Goal: Register for event/course

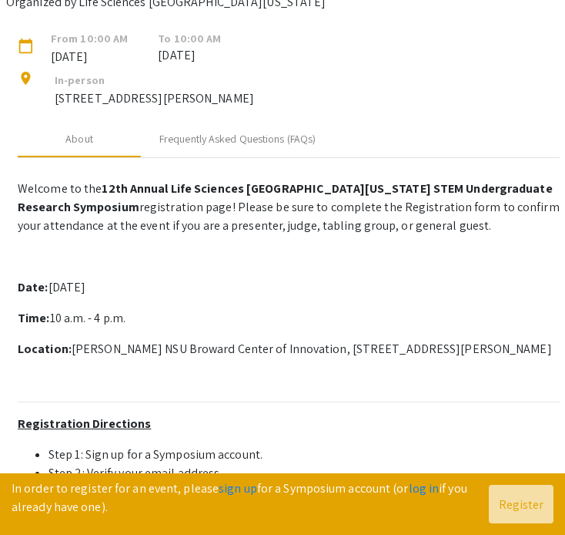
scroll to position [161, 0]
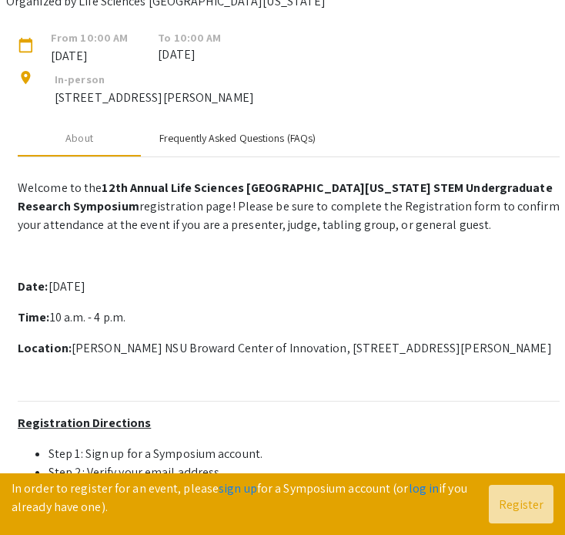
click at [206, 156] on div "Frequently Asked Questions (FAQs)" at bounding box center [237, 137] width 193 height 37
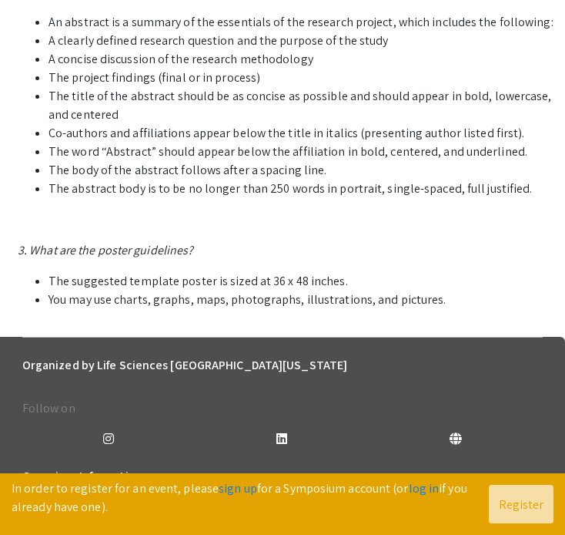
scroll to position [926, 0]
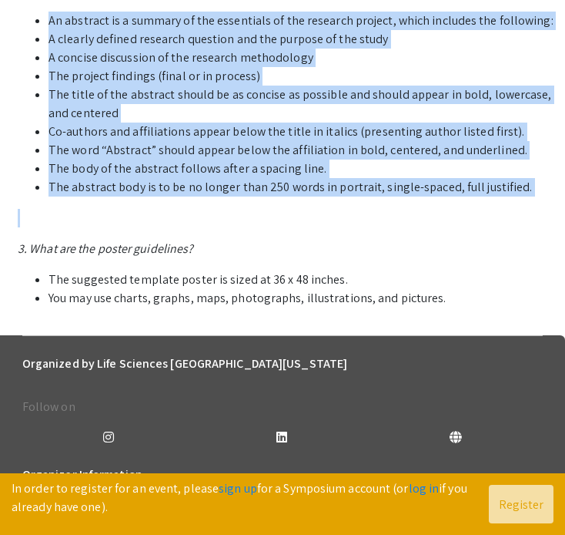
drag, startPoint x: 47, startPoint y: 163, endPoint x: 102, endPoint y: 351, distance: 196.5
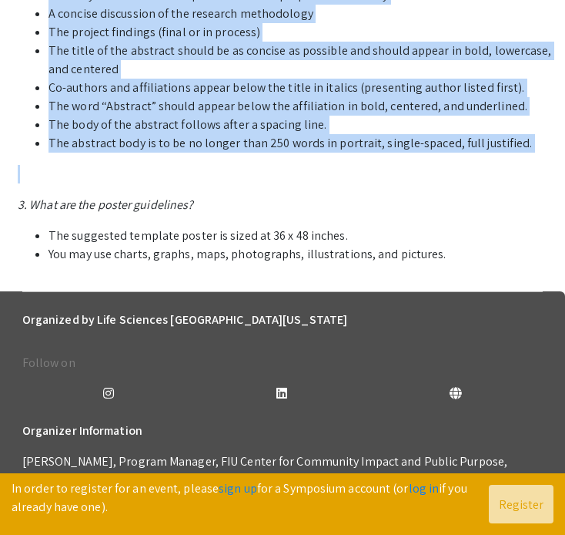
scroll to position [967, 0]
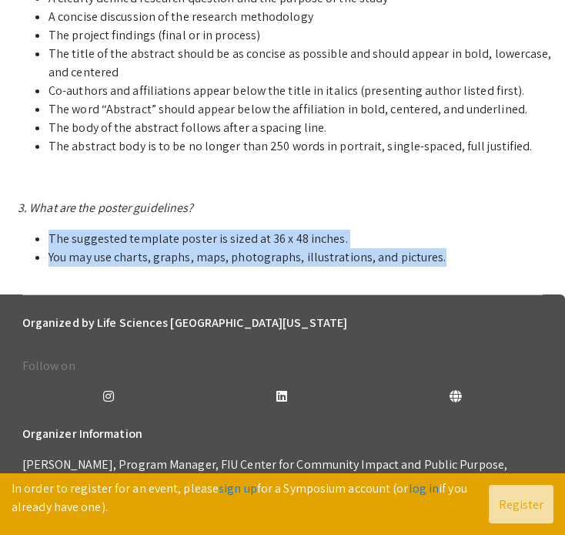
drag, startPoint x: 49, startPoint y: 378, endPoint x: 52, endPoint y: 414, distance: 36.3
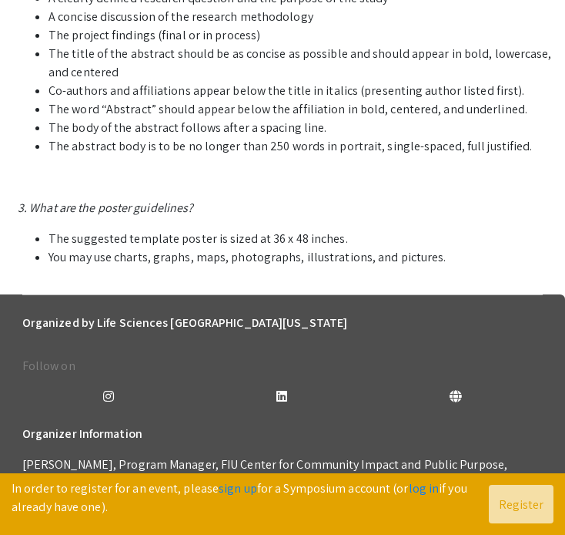
click at [62, 186] on p at bounding box center [289, 177] width 542 height 18
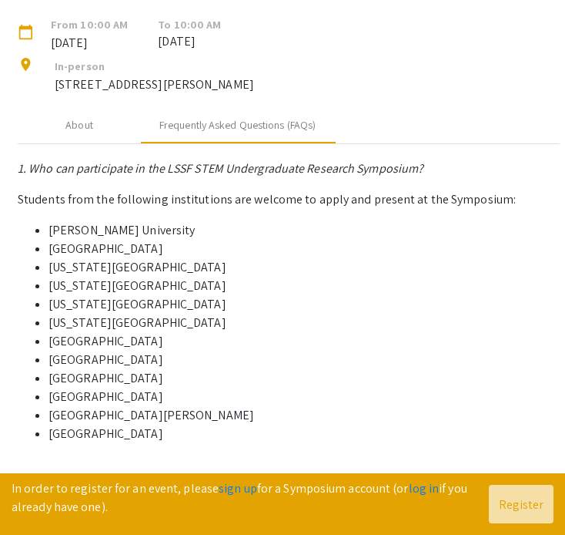
scroll to position [110, 0]
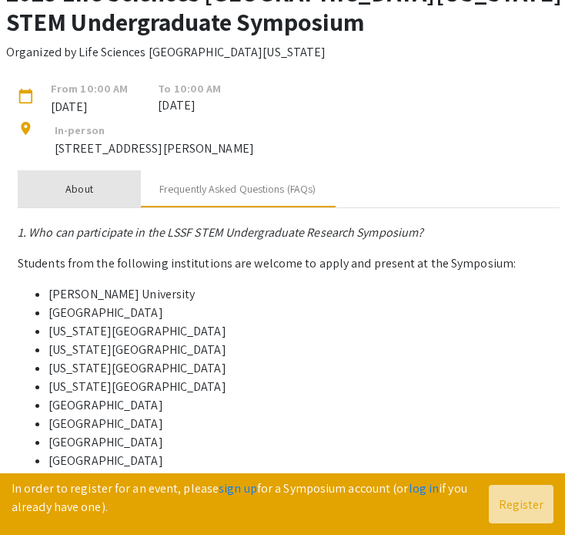
click at [62, 207] on div "About" at bounding box center [79, 188] width 123 height 37
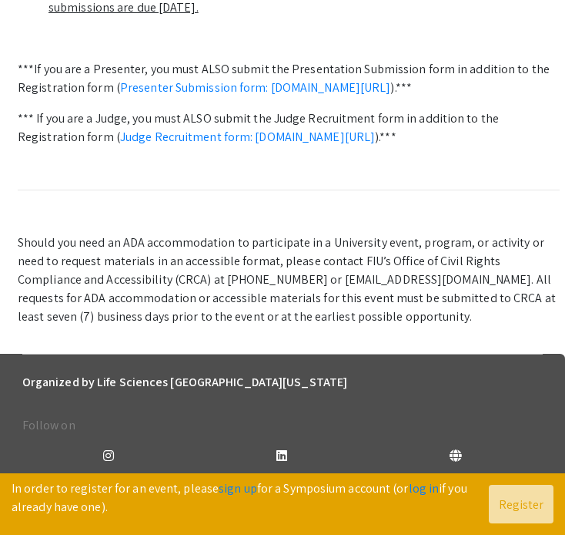
scroll to position [699, 0]
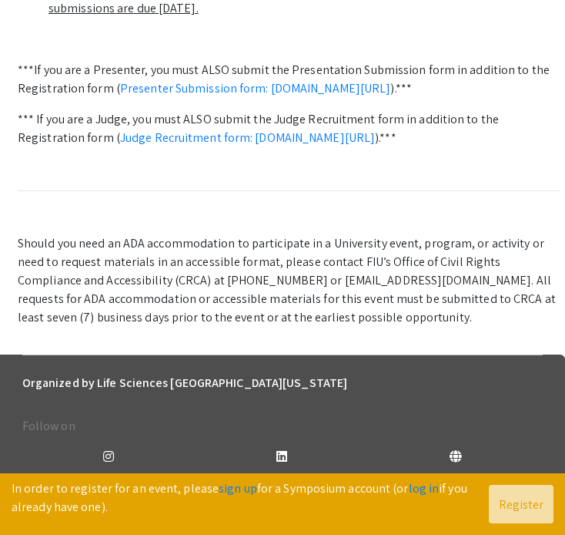
drag, startPoint x: 89, startPoint y: 82, endPoint x: 254, endPoint y: 82, distance: 165.6
drag, startPoint x: 215, startPoint y: 97, endPoint x: 51, endPoint y: 149, distance: 172.3
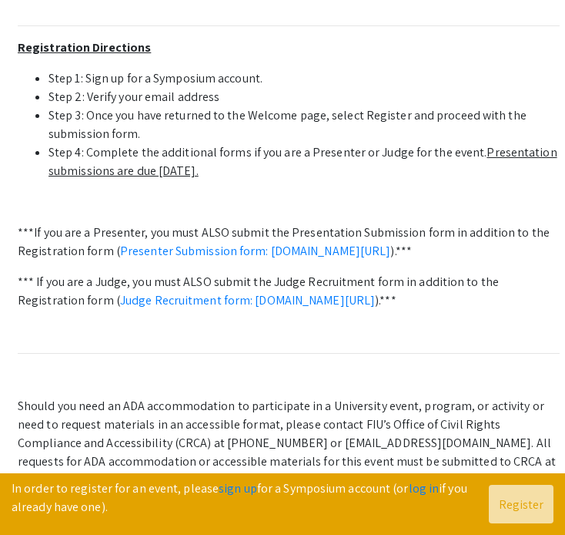
scroll to position [664, 0]
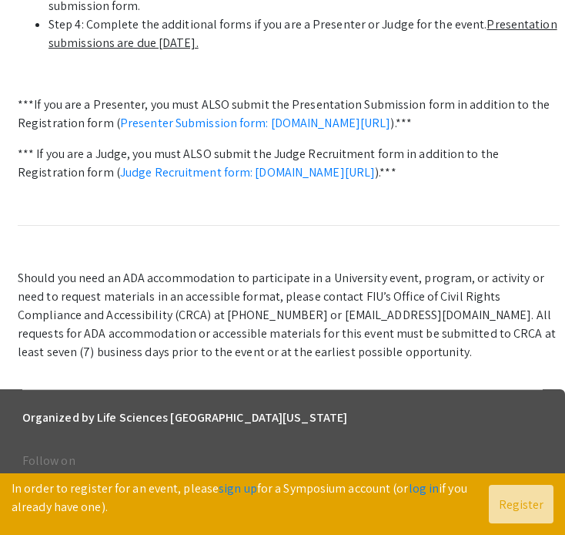
click at [529, 51] on u "Presentation submissions are due October 8th." at bounding box center [303, 33] width 509 height 35
click at [522, 51] on u "Presentation submissions are due October 8th." at bounding box center [303, 33] width 509 height 35
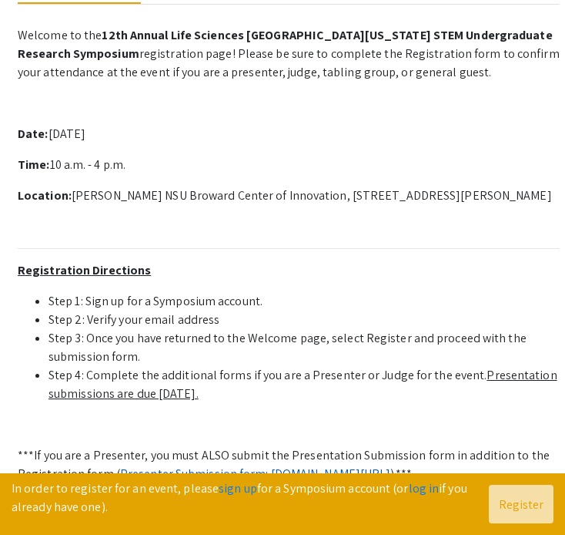
scroll to position [342, 0]
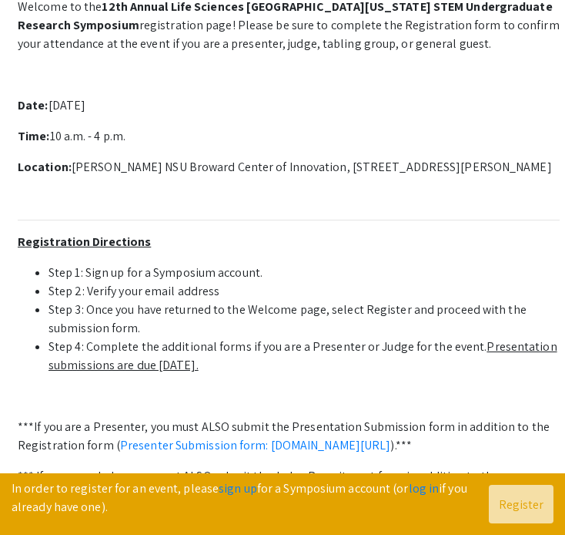
click at [83, 250] on u "Registration Directions" at bounding box center [84, 241] width 133 height 16
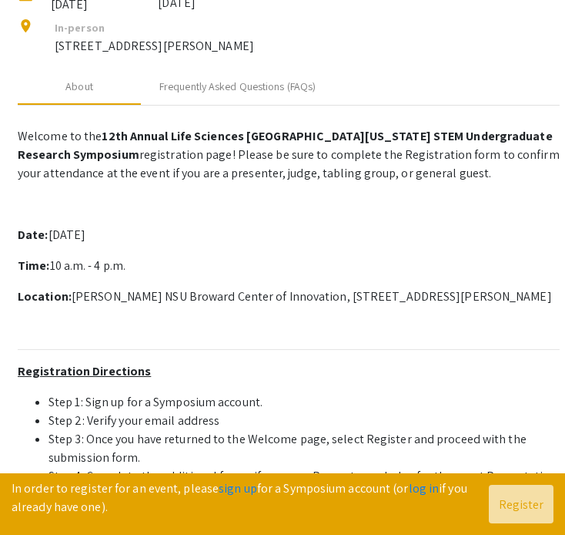
scroll to position [0, 0]
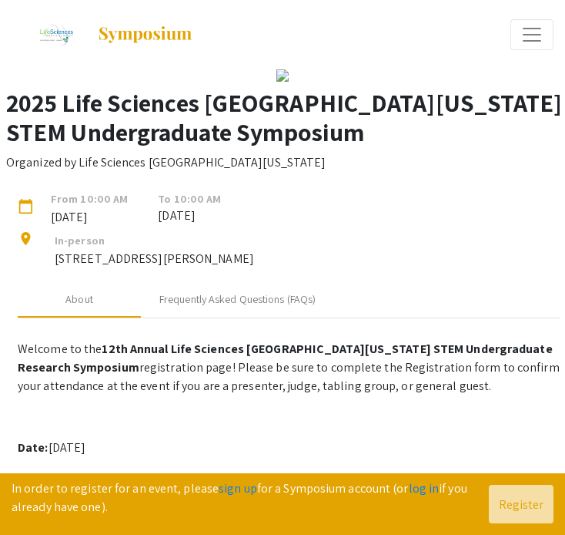
click at [139, 35] on img at bounding box center [145, 34] width 96 height 18
click at [227, 482] on link "sign up" at bounding box center [238, 488] width 39 height 16
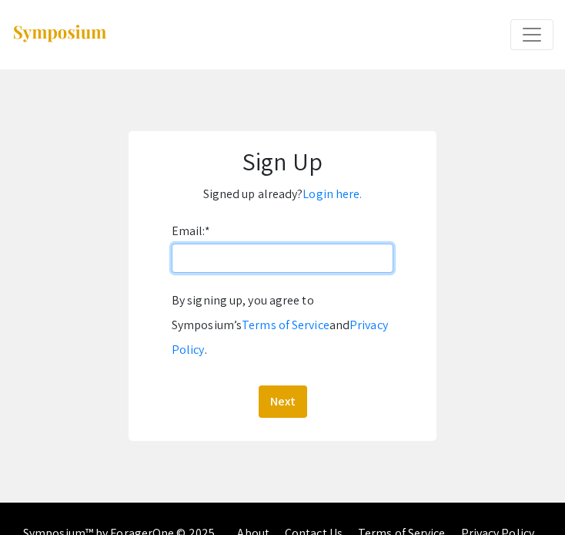
click at [243, 259] on input "Email: *" at bounding box center [283, 257] width 222 height 29
type input "sophiasteffy7@gmail.com"
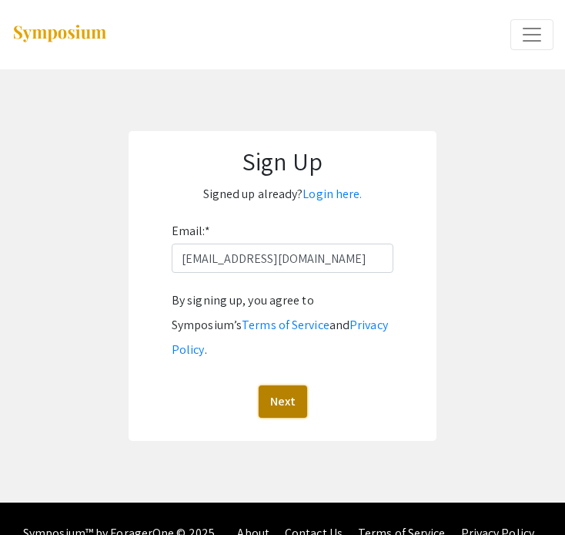
click at [280, 385] on button "Next" at bounding box center [283, 401] width 49 height 32
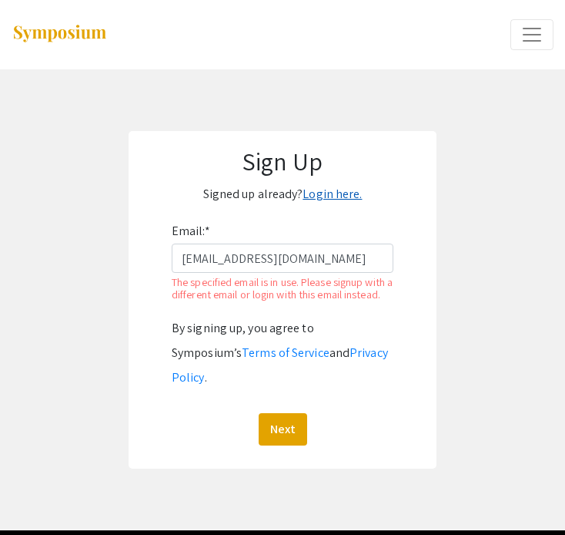
click at [327, 193] on link "Login here." at bounding box center [332, 194] width 59 height 16
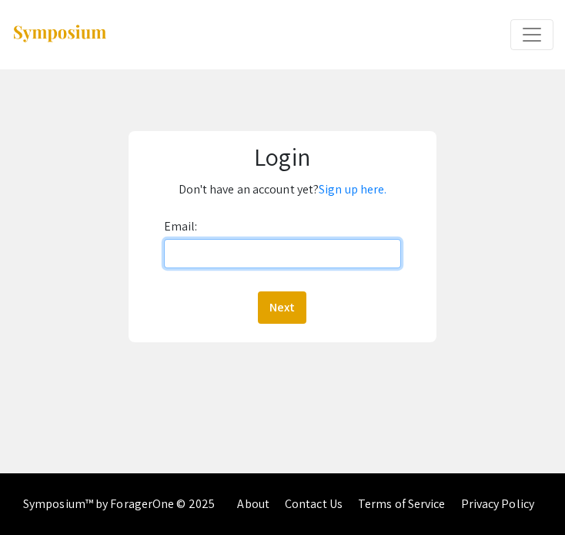
click at [307, 246] on input "Email:" at bounding box center [282, 253] width 237 height 29
type input "sophiasteffy7@gmail.com"
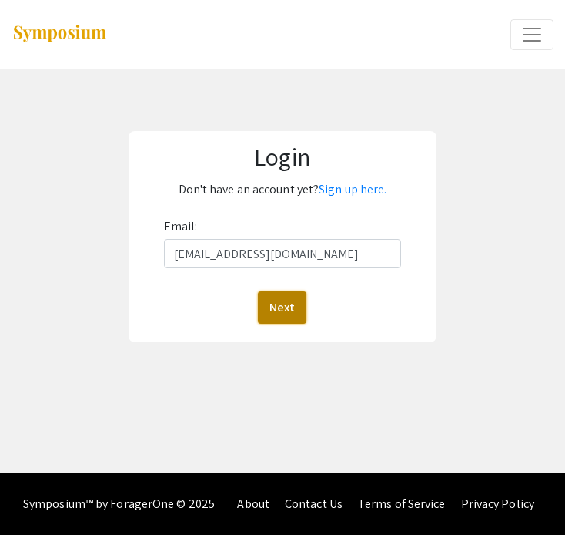
click at [296, 304] on button "Next" at bounding box center [282, 307] width 49 height 32
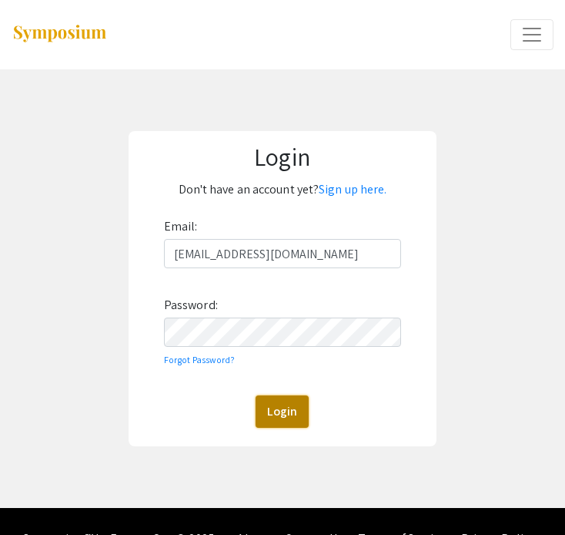
click at [283, 407] on button "Login" at bounding box center [282, 411] width 53 height 32
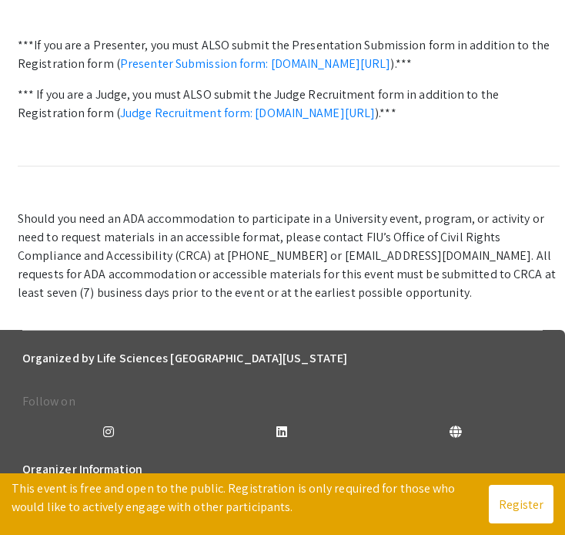
scroll to position [738, 0]
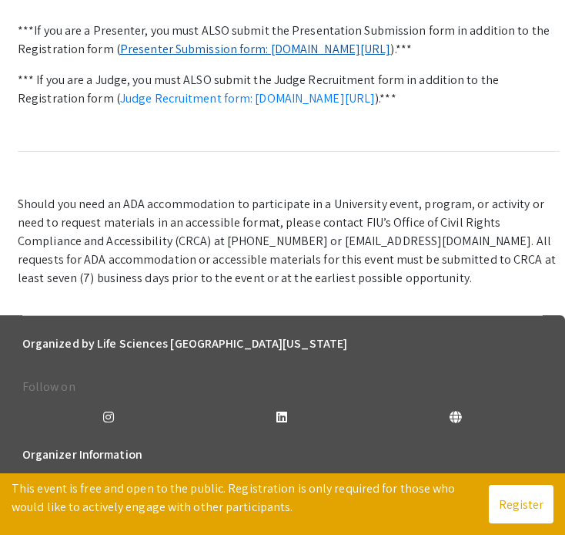
click at [192, 57] on link "Presenter Submission form: symposium.foragerone.com/lssfsymposium2025/submission" at bounding box center [255, 49] width 271 height 16
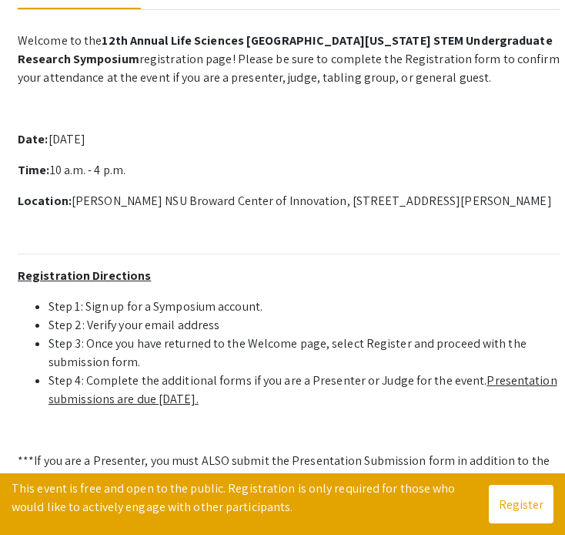
scroll to position [374, 0]
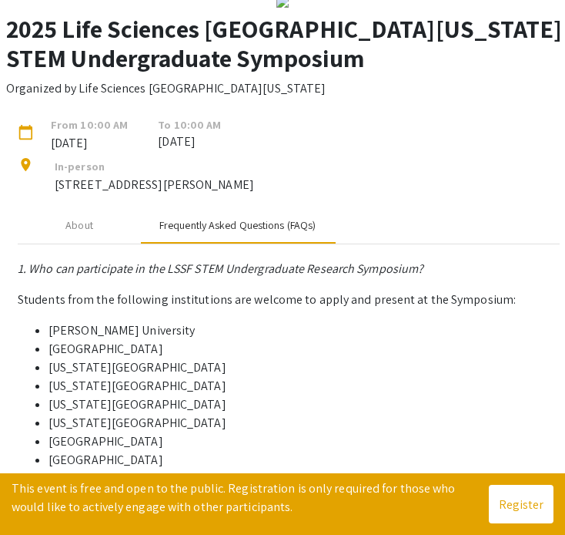
scroll to position [0, 0]
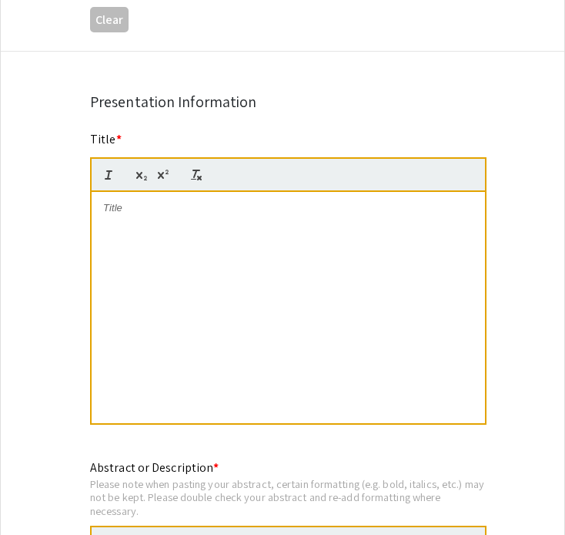
scroll to position [1196, 0]
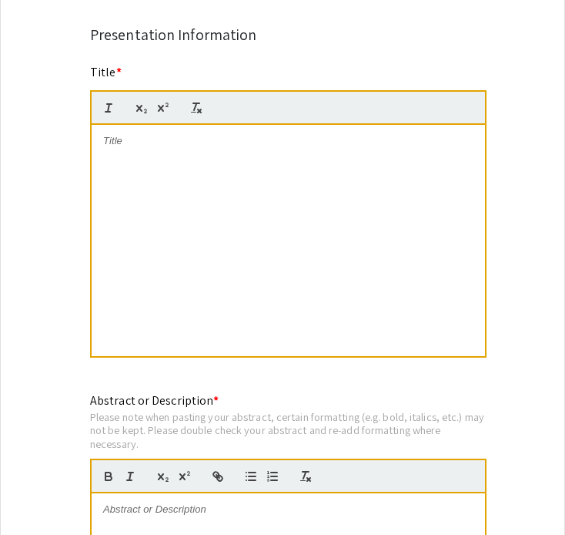
click at [135, 181] on div at bounding box center [289, 240] width 394 height 231
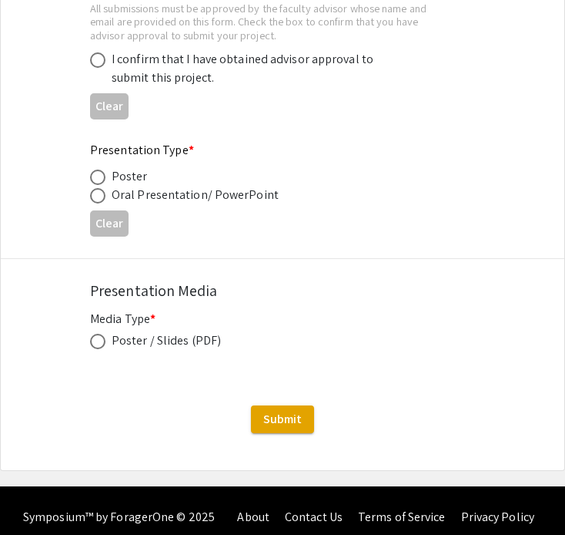
scroll to position [2413, 0]
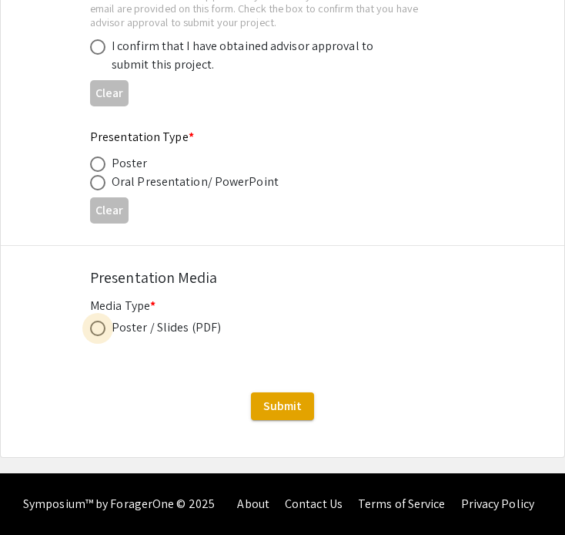
click at [93, 330] on span at bounding box center [97, 327] width 15 height 15
click at [93, 330] on input "radio" at bounding box center [97, 327] width 15 height 15
radio input "true"
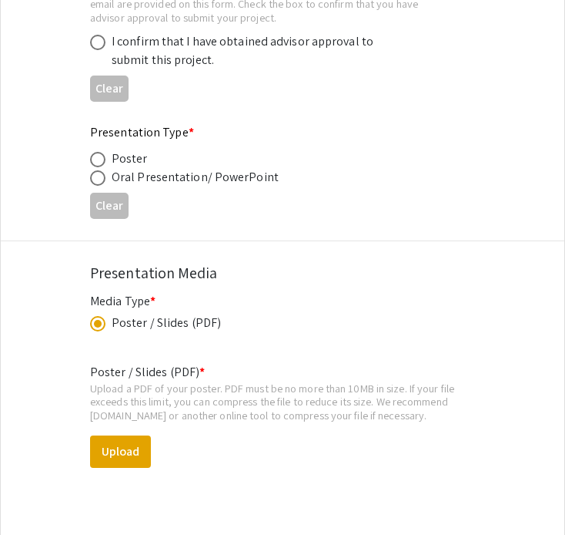
click at [93, 330] on span at bounding box center [97, 323] width 15 height 15
click at [93, 330] on input "radio" at bounding box center [97, 323] width 15 height 15
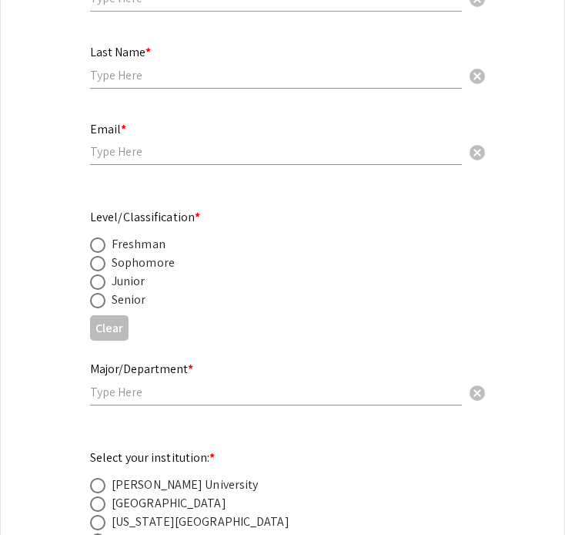
scroll to position [0, 0]
